Goal: Task Accomplishment & Management: Manage account settings

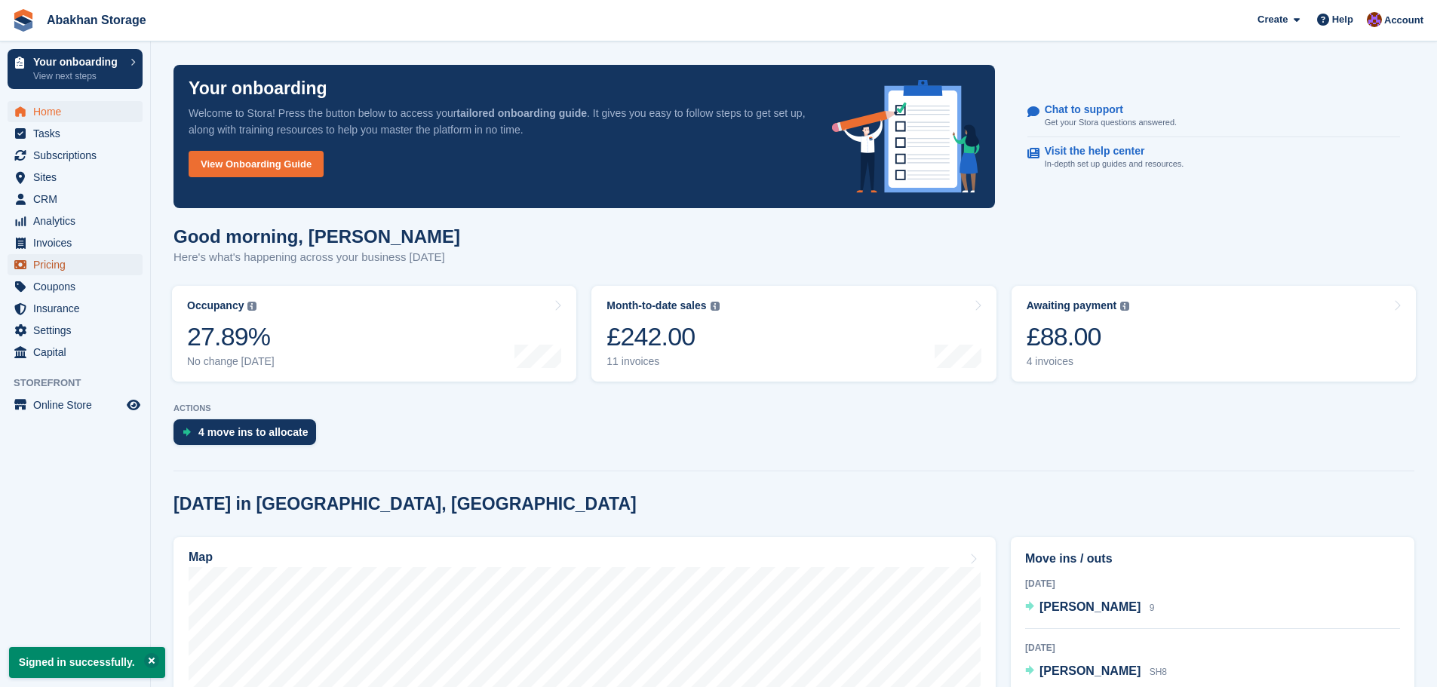
click at [71, 254] on span "Pricing" at bounding box center [78, 264] width 91 height 21
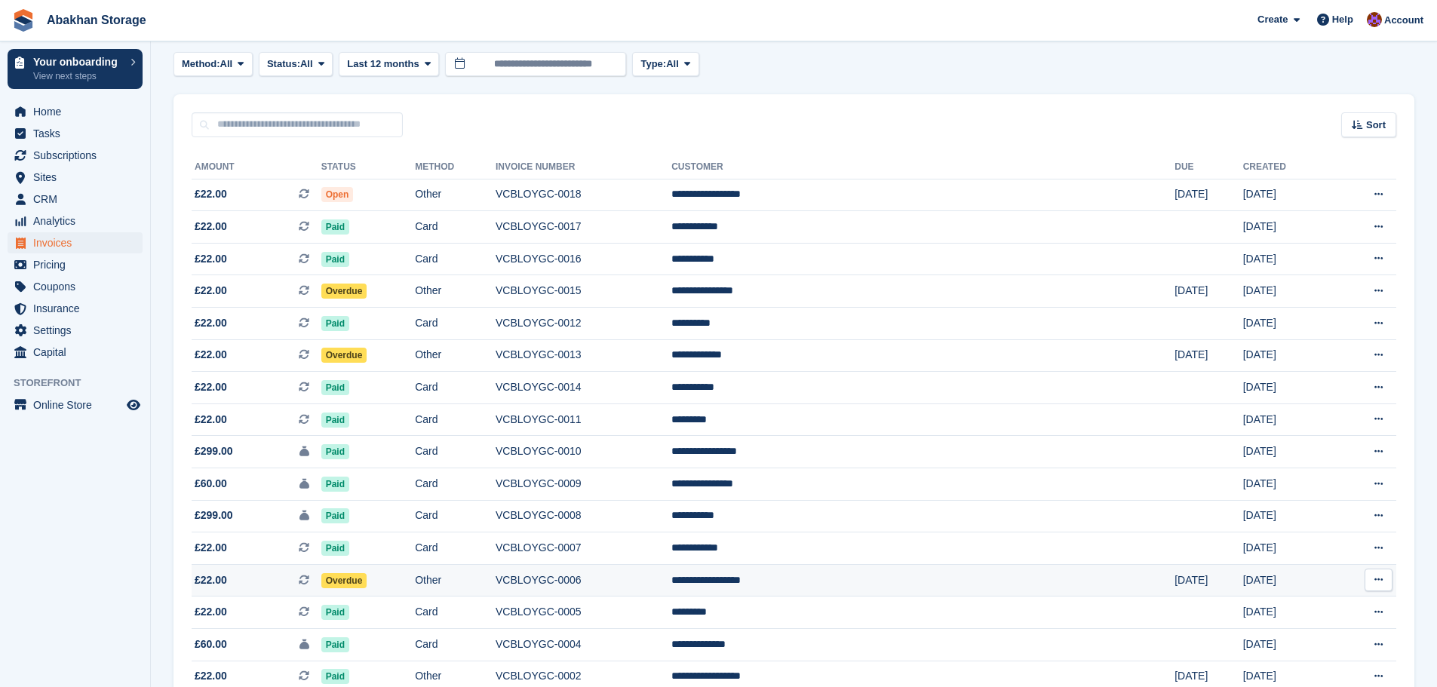
scroll to position [68, 0]
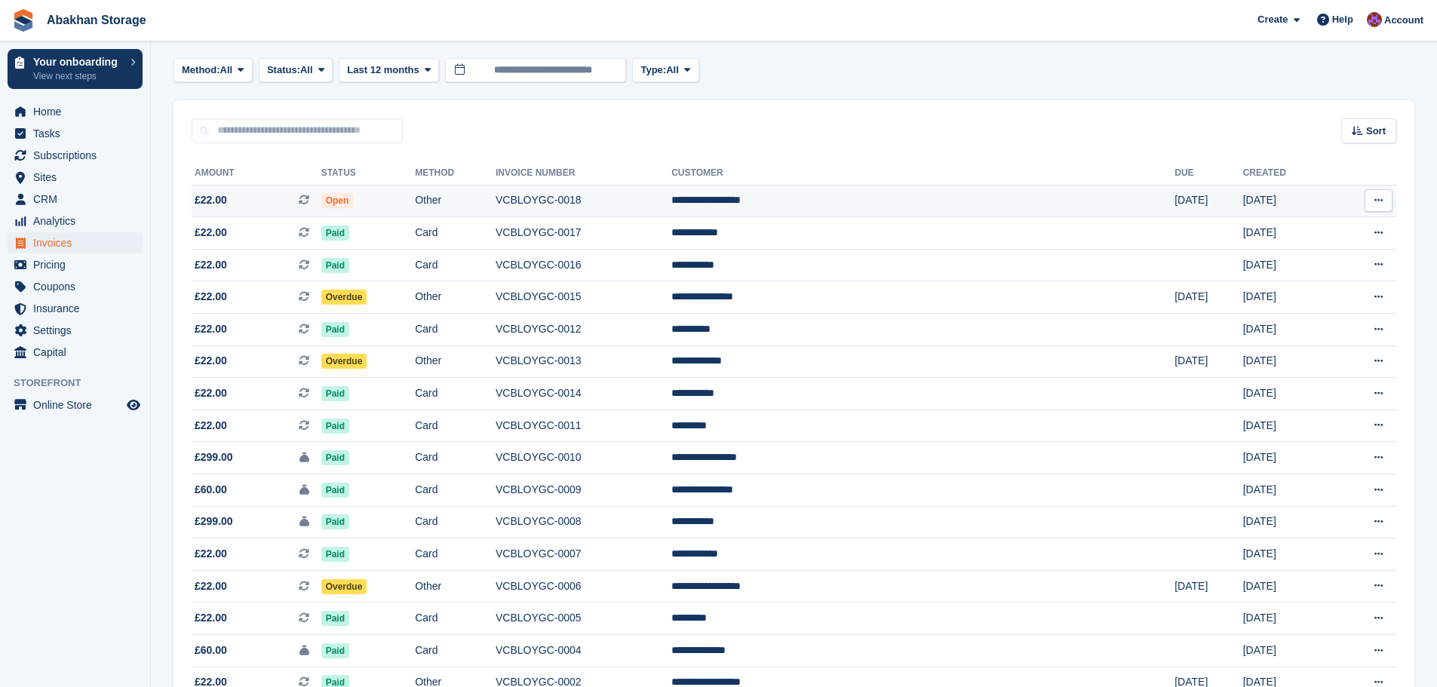
click at [496, 195] on td "Other" at bounding box center [455, 201] width 81 height 32
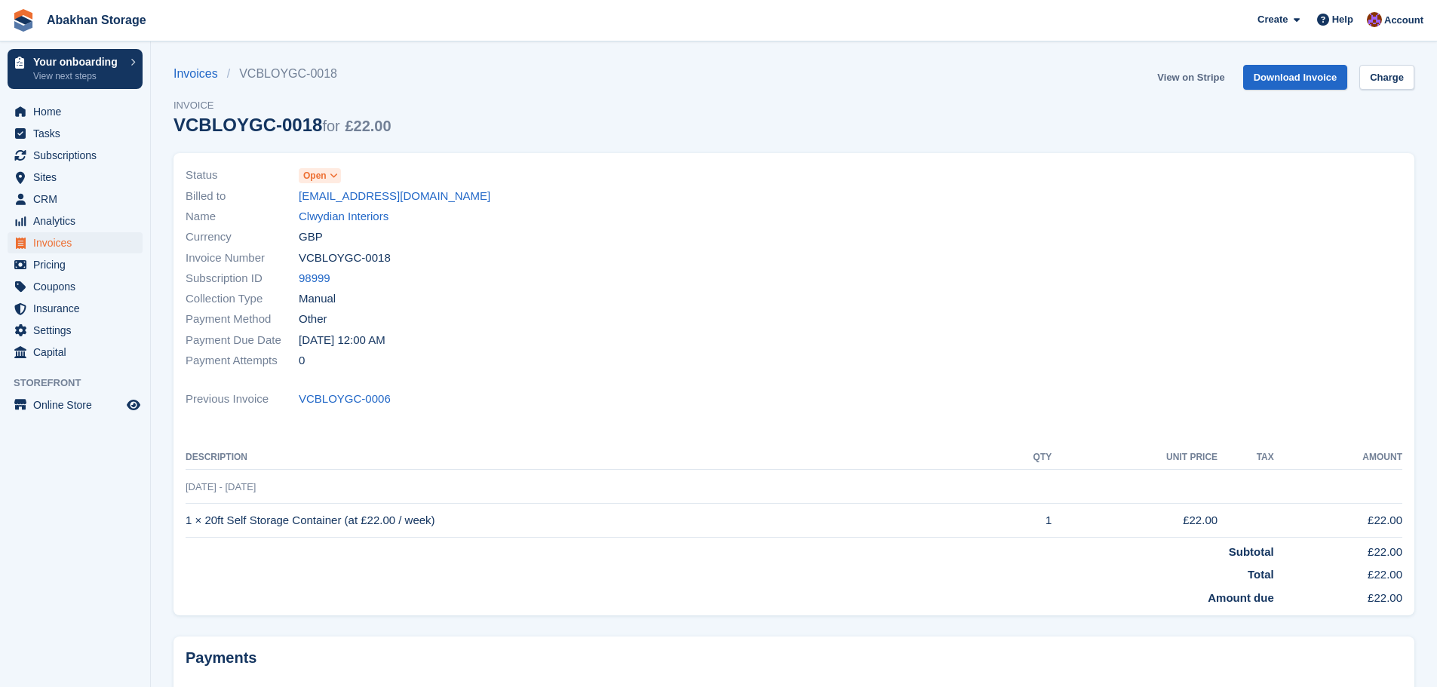
click at [1186, 79] on link "View on Stripe" at bounding box center [1190, 77] width 79 height 25
